Goal: Task Accomplishment & Management: Manage account settings

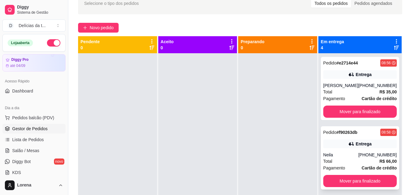
click at [366, 151] on div "Pedido # f90263db 08:58 Entrega Neila [PHONE_NUMBER] Total R$ 66,00 Pagamento C…" at bounding box center [360, 157] width 78 height 63
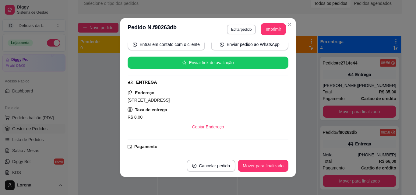
scroll to position [91, 0]
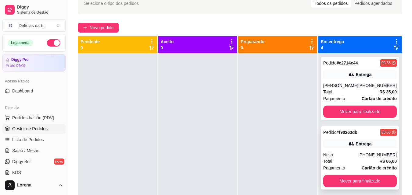
click at [353, 158] on div "Neila" at bounding box center [340, 155] width 35 height 6
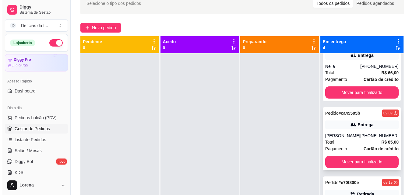
scroll to position [95, 0]
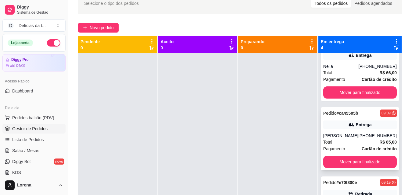
click at [346, 133] on div "[PERSON_NAME]" at bounding box center [340, 136] width 35 height 6
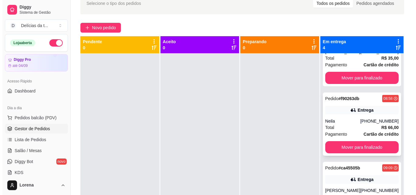
scroll to position [3, 0]
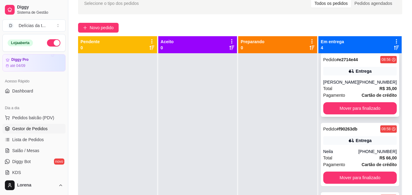
click at [364, 78] on div "Pedido # e2714e44 08:56 Entrega [PERSON_NAME] [PHONE_NUMBER] Total R$ 35,00 Pag…" at bounding box center [360, 85] width 78 height 63
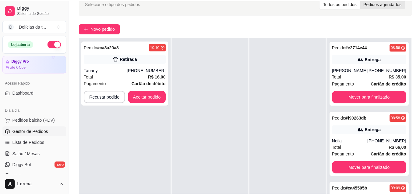
scroll to position [0, 0]
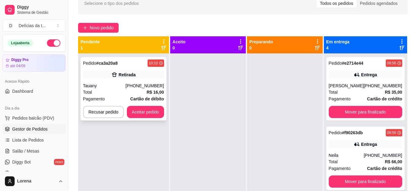
click at [119, 91] on div "Total R$ 16,00" at bounding box center [123, 92] width 81 height 7
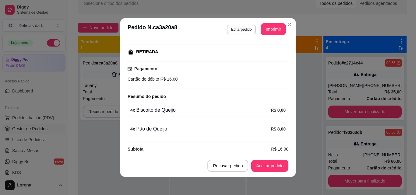
scroll to position [98, 0]
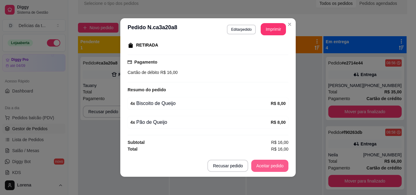
click at [267, 165] on button "Aceitar pedido" at bounding box center [269, 166] width 37 height 12
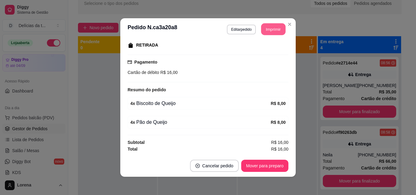
click at [271, 32] on button "Imprimir" at bounding box center [273, 29] width 24 height 12
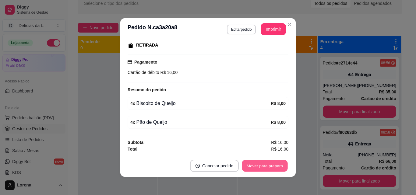
click at [266, 168] on button "Mover para preparo" at bounding box center [265, 166] width 46 height 12
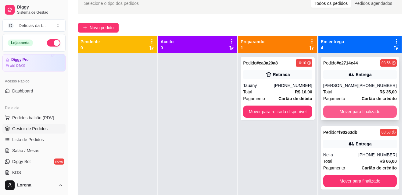
click at [346, 108] on button "Mover para finalizado" at bounding box center [359, 112] width 73 height 12
click at [346, 108] on button "Mover para finalizado" at bounding box center [359, 112] width 71 height 12
click at [349, 115] on button "Mover para finalizado" at bounding box center [359, 112] width 71 height 12
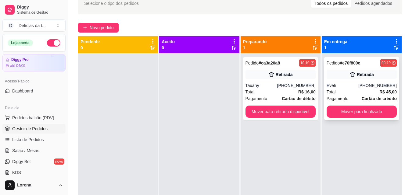
click at [354, 88] on div "Eveli" at bounding box center [342, 86] width 32 height 6
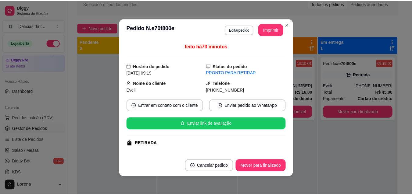
scroll to position [79, 0]
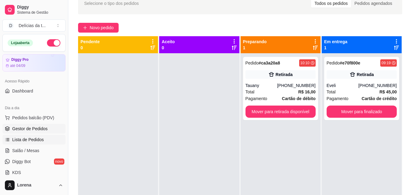
click at [45, 141] on link "Lista de Pedidos" at bounding box center [33, 140] width 63 height 10
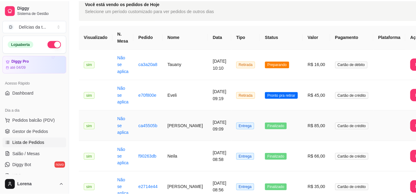
scroll to position [61, 0]
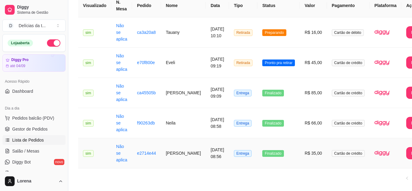
click at [206, 161] on td "[DATE] 08:56" at bounding box center [217, 153] width 23 height 30
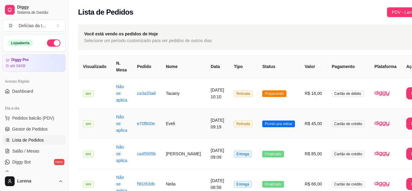
click at [259, 147] on td "Finalizado" at bounding box center [278, 154] width 42 height 30
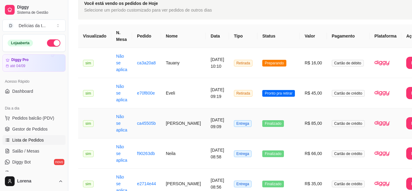
scroll to position [89, 0]
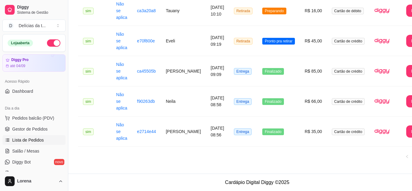
click at [50, 43] on button "button" at bounding box center [53, 42] width 13 height 7
